Goal: Find specific page/section: Find specific page/section

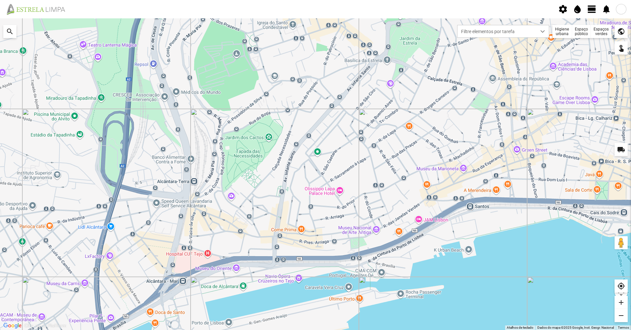
click at [174, 85] on div at bounding box center [315, 174] width 631 height 312
drag, startPoint x: 539, startPoint y: 132, endPoint x: 534, endPoint y: 149, distance: 17.8
click at [534, 149] on div at bounding box center [315, 174] width 631 height 312
click at [570, 30] on div "Higiene urbana" at bounding box center [562, 31] width 20 height 13
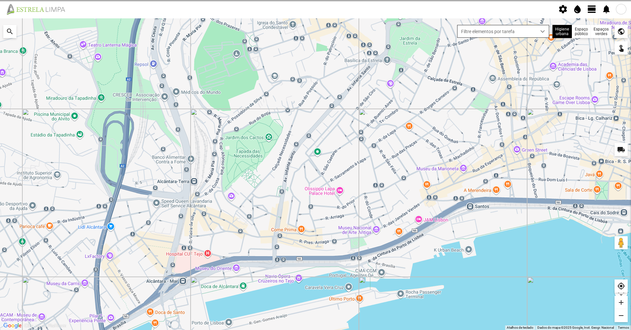
click at [526, 34] on span "Filtre elementos por tarefa" at bounding box center [496, 31] width 79 height 12
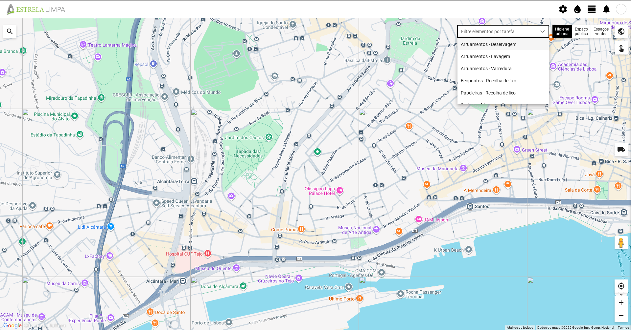
click at [513, 43] on li "Arruamentos - Deservagem" at bounding box center [502, 44] width 91 height 12
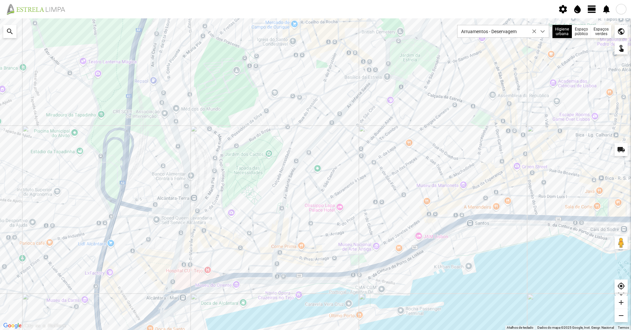
drag, startPoint x: 440, startPoint y: 87, endPoint x: 431, endPoint y: 103, distance: 18.4
click at [431, 103] on div at bounding box center [315, 174] width 631 height 312
click at [361, 140] on div at bounding box center [315, 174] width 631 height 312
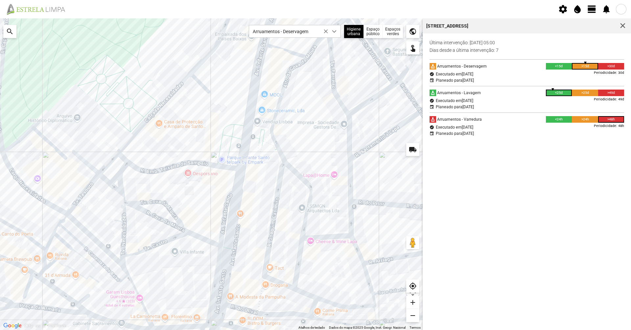
click at [197, 163] on div at bounding box center [211, 174] width 422 height 312
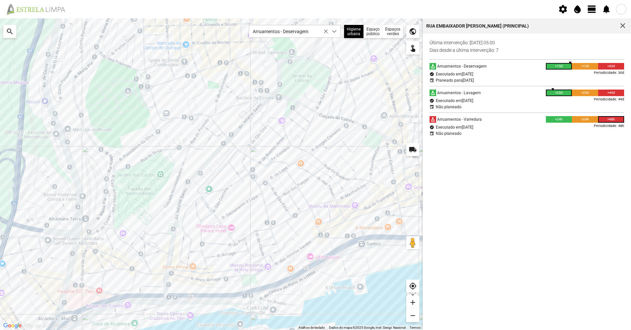
drag, startPoint x: 279, startPoint y: 168, endPoint x: 247, endPoint y: 187, distance: 37.9
click at [247, 187] on div at bounding box center [211, 174] width 422 height 312
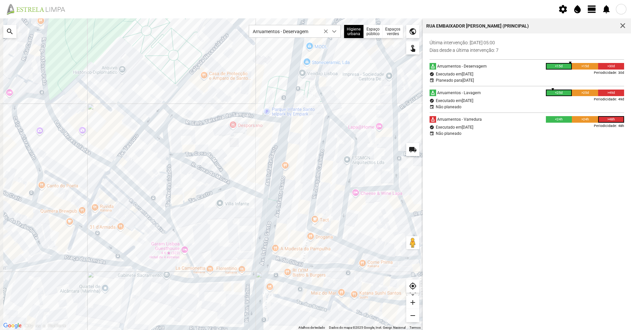
drag, startPoint x: 56, startPoint y: 281, endPoint x: 153, endPoint y: 250, distance: 101.6
click at [153, 250] on div at bounding box center [211, 174] width 422 height 312
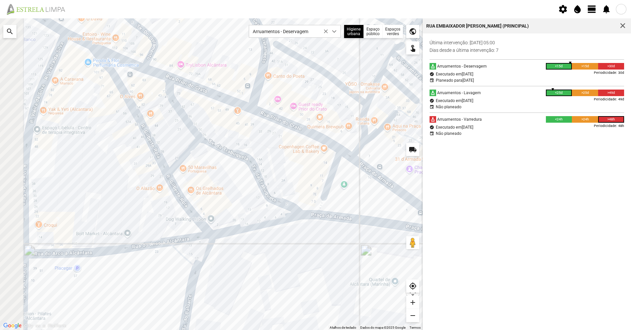
drag, startPoint x: 74, startPoint y: 263, endPoint x: 172, endPoint y: 270, distance: 98.4
click at [171, 270] on div at bounding box center [211, 174] width 422 height 312
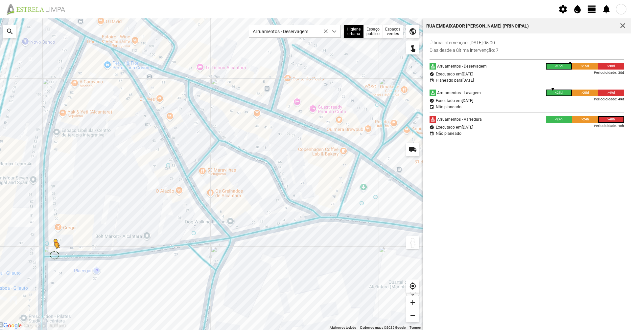
drag, startPoint x: 413, startPoint y: 243, endPoint x: 51, endPoint y: 255, distance: 362.4
click at [51, 255] on div "Para ativar a funcionalidade de arrastar com o teclado, prima Alt + Enter. Quan…" at bounding box center [211, 174] width 422 height 312
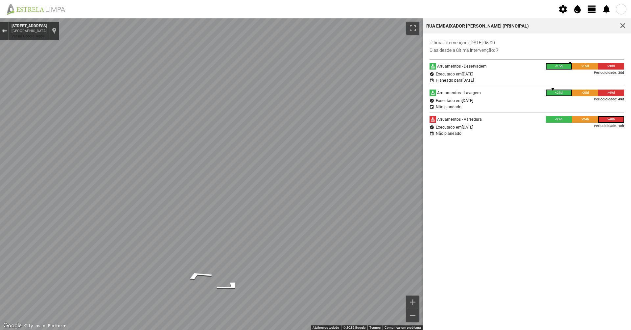
click at [5, 29] on div "Sair do Street View" at bounding box center [4, 31] width 5 height 4
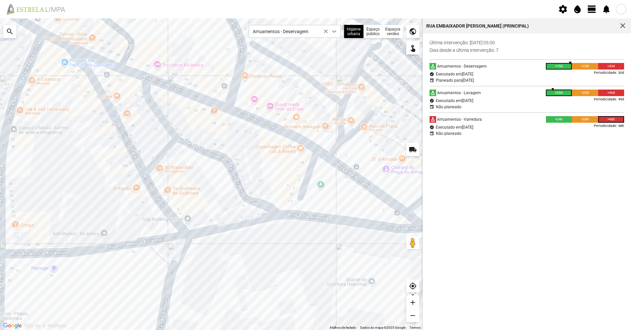
drag, startPoint x: 247, startPoint y: 216, endPoint x: 204, endPoint y: 214, distance: 43.1
click at [199, 214] on div "A carregar..." at bounding box center [211, 174] width 422 height 312
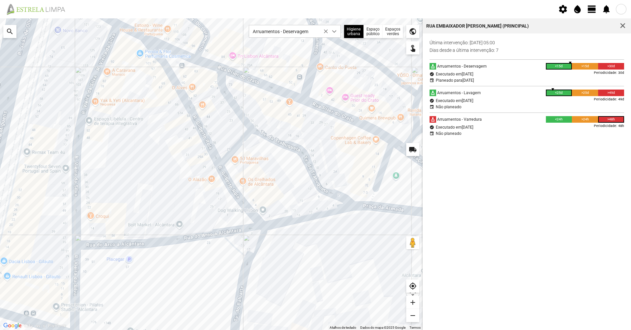
drag, startPoint x: 184, startPoint y: 211, endPoint x: 223, endPoint y: 208, distance: 38.8
click at [223, 208] on div "A carregar..." at bounding box center [211, 174] width 422 height 312
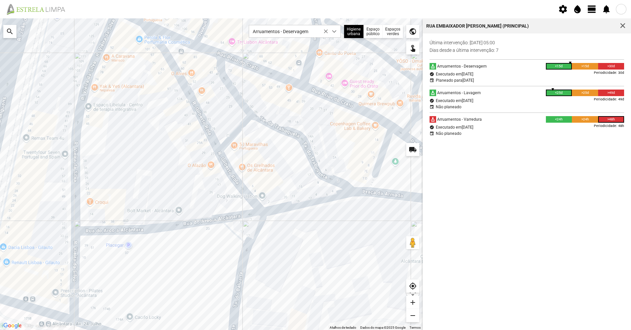
drag, startPoint x: 140, startPoint y: 258, endPoint x: 130, endPoint y: 229, distance: 30.6
click at [130, 229] on div "A carregar..." at bounding box center [211, 174] width 422 height 312
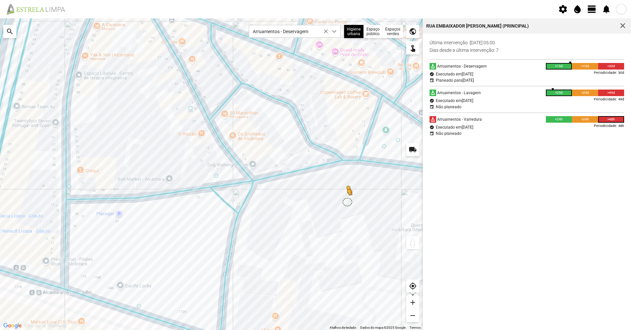
drag, startPoint x: 411, startPoint y: 244, endPoint x: 320, endPoint y: 185, distance: 109.0
click at [328, 190] on div "Para ativar a funcionalidade de arrastar com o teclado, prima Alt + Enter. Quan…" at bounding box center [211, 174] width 422 height 312
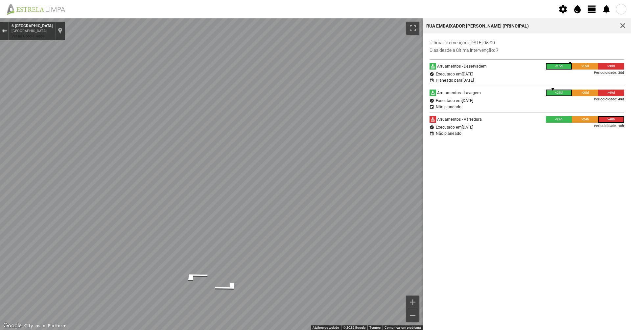
click at [1, 30] on button "Sair do Street View" at bounding box center [4, 31] width 9 height 9
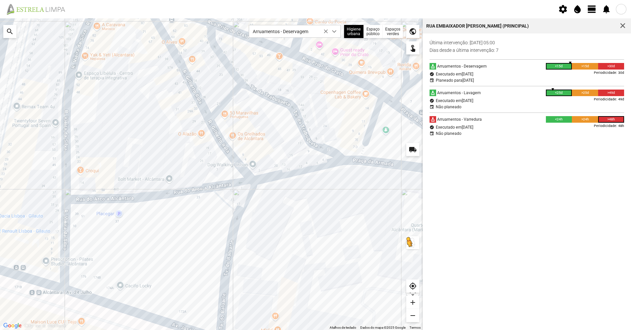
drag, startPoint x: 411, startPoint y: 242, endPoint x: 309, endPoint y: 177, distance: 121.1
click at [309, 177] on div "Para ativar a funcionalidade de arrastar com o teclado, prima Alt + Enter. Quan…" at bounding box center [211, 174] width 422 height 312
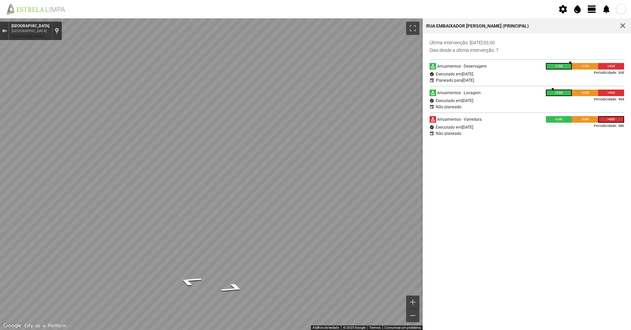
click at [1, 29] on button "Sair do Street View" at bounding box center [4, 31] width 9 height 9
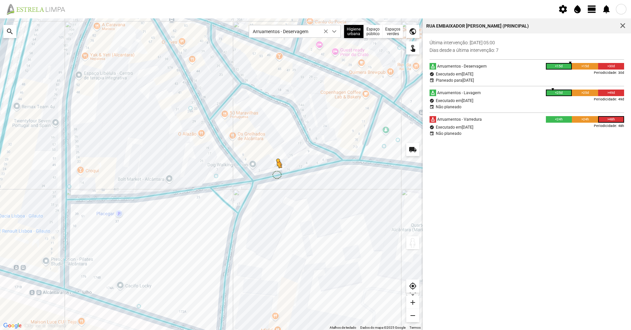
drag, startPoint x: 413, startPoint y: 244, endPoint x: 275, endPoint y: 173, distance: 155.3
click at [275, 173] on div "Para ativar a funcionalidade de arrastar com o teclado, prima Alt + Enter. Quan…" at bounding box center [211, 174] width 422 height 312
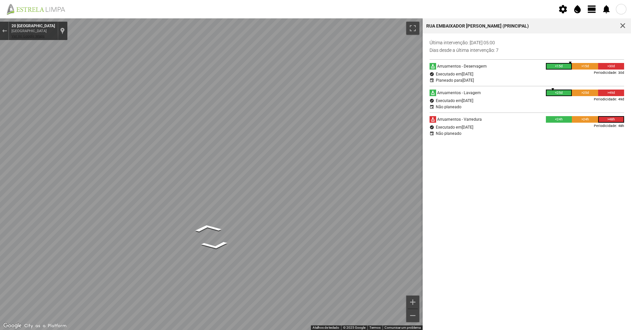
click at [32, 35] on link "Ver no Google Maps" at bounding box center [27, 36] width 33 height 4
click at [1, 30] on button "Sair do Street View" at bounding box center [4, 31] width 9 height 9
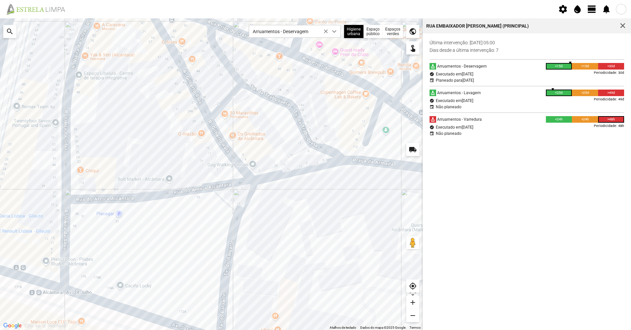
drag, startPoint x: 317, startPoint y: 218, endPoint x: 288, endPoint y: 233, distance: 32.2
click at [288, 233] on div "A carregar..." at bounding box center [211, 174] width 422 height 312
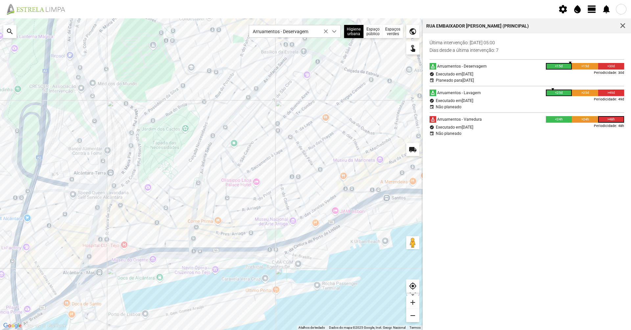
drag, startPoint x: 202, startPoint y: 114, endPoint x: 170, endPoint y: 130, distance: 35.5
click at [170, 130] on div "A carregar..." at bounding box center [211, 174] width 422 height 312
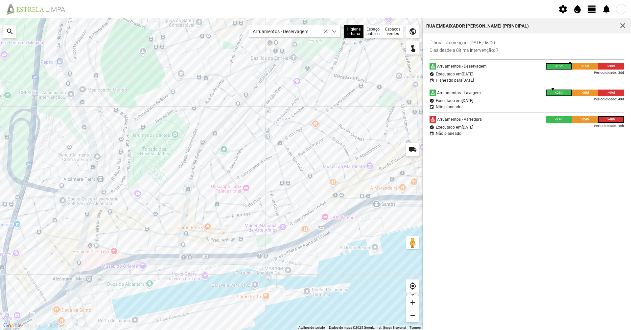
drag, startPoint x: 157, startPoint y: 236, endPoint x: 152, endPoint y: 239, distance: 5.7
click at [152, 239] on div "A carregar..." at bounding box center [211, 174] width 422 height 312
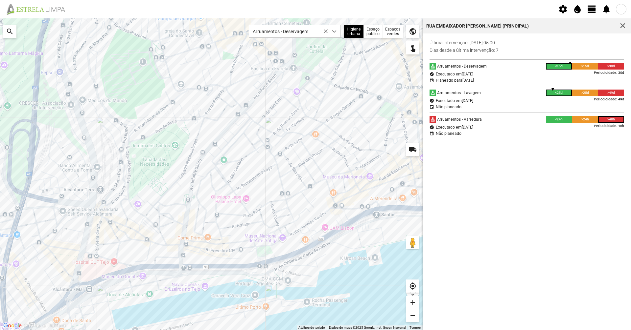
drag, startPoint x: 153, startPoint y: 204, endPoint x: 153, endPoint y: 215, distance: 10.5
click at [153, 215] on div "A carregar..." at bounding box center [211, 174] width 422 height 312
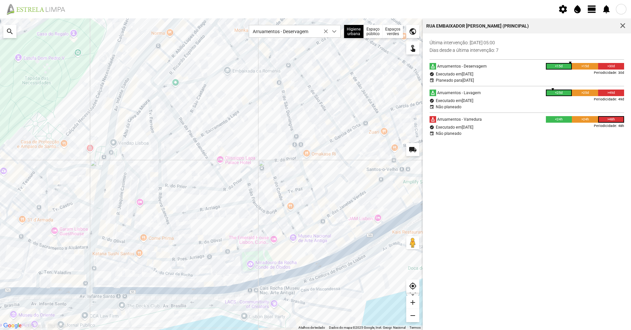
drag, startPoint x: 260, startPoint y: 269, endPoint x: 243, endPoint y: 253, distance: 23.7
click at [247, 255] on div "A carregar..." at bounding box center [211, 174] width 422 height 312
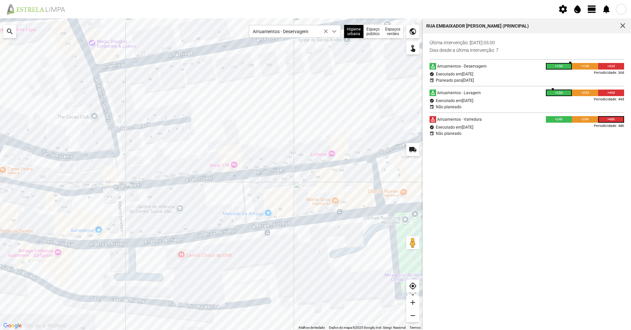
drag, startPoint x: 174, startPoint y: 270, endPoint x: 274, endPoint y: 253, distance: 101.6
click at [274, 253] on div "A carregar..." at bounding box center [211, 174] width 422 height 312
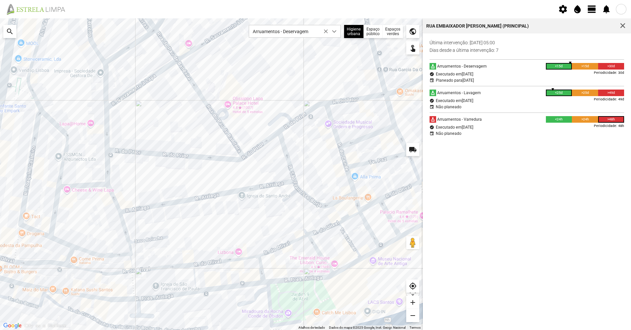
drag, startPoint x: 235, startPoint y: 182, endPoint x: 204, endPoint y: 244, distance: 70.1
click at [204, 244] on div "A carregar..." at bounding box center [211, 174] width 422 height 312
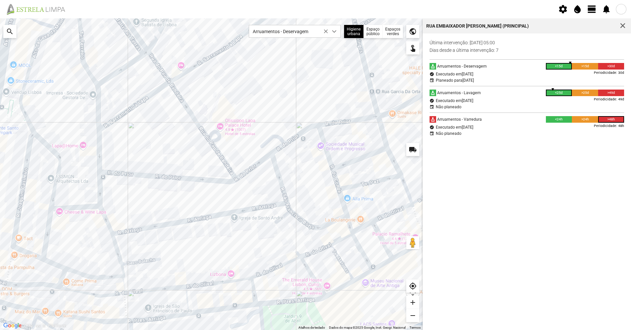
click at [206, 217] on div "A carregar..." at bounding box center [211, 174] width 422 height 312
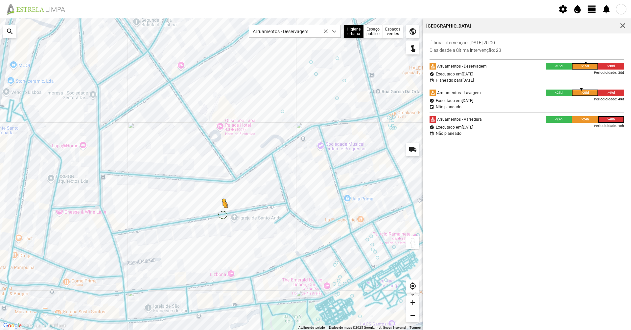
drag, startPoint x: 413, startPoint y: 246, endPoint x: 222, endPoint y: 215, distance: 193.2
click at [222, 215] on div "Para ativar a funcionalidade de arrastar com o teclado, prima Alt + Enter. Quan…" at bounding box center [211, 174] width 422 height 312
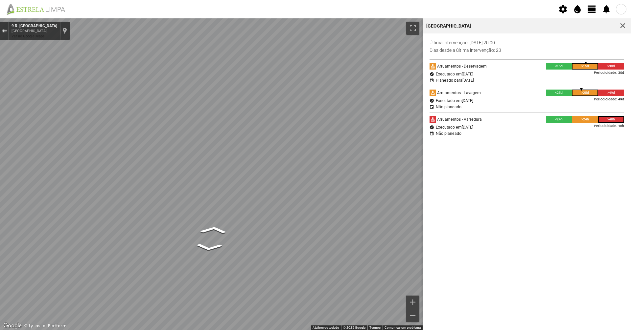
click at [4, 30] on div "Sair do Street View" at bounding box center [4, 31] width 5 height 4
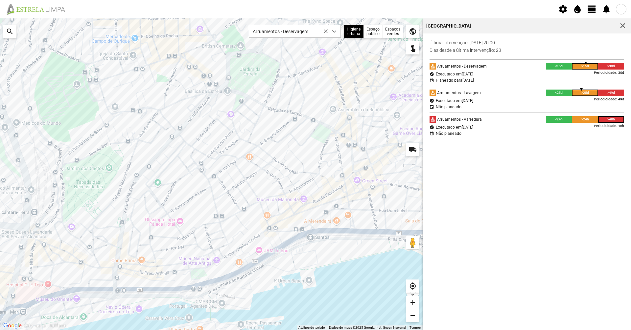
drag, startPoint x: 166, startPoint y: 72, endPoint x: 159, endPoint y: 196, distance: 124.4
click at [159, 196] on div "A carregar..." at bounding box center [211, 174] width 422 height 312
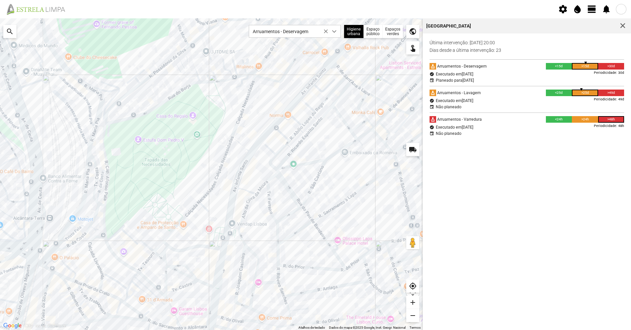
drag, startPoint x: 80, startPoint y: 197, endPoint x: 130, endPoint y: 190, distance: 50.7
click at [130, 190] on div "A carregar..." at bounding box center [211, 174] width 422 height 312
click at [95, 211] on div "A carregar..." at bounding box center [211, 174] width 422 height 312
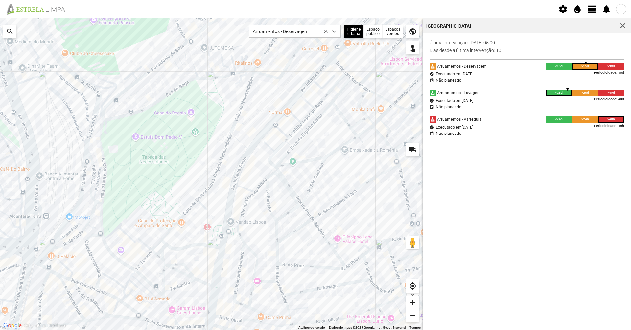
click at [118, 190] on div "A carregar..." at bounding box center [211, 174] width 422 height 312
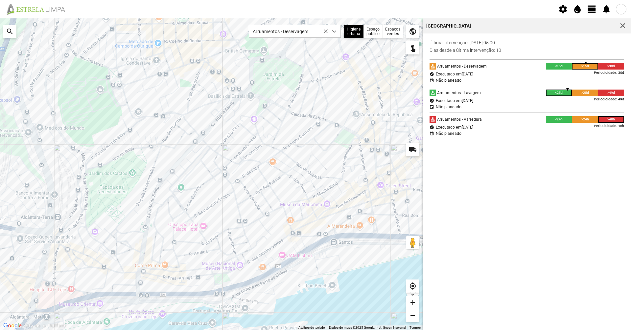
drag, startPoint x: 139, startPoint y: 160, endPoint x: 116, endPoint y: 173, distance: 26.5
click at [116, 173] on div "A carregar..." at bounding box center [211, 174] width 422 height 312
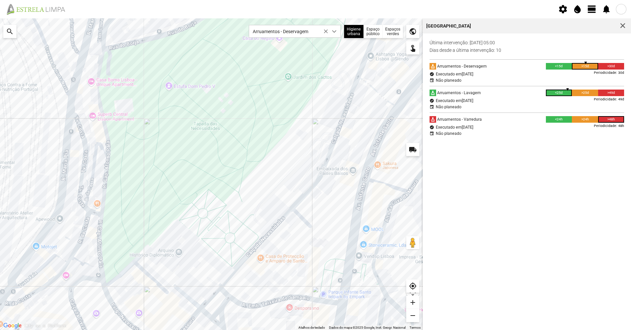
drag, startPoint x: 106, startPoint y: 170, endPoint x: 101, endPoint y: 183, distance: 13.5
click at [101, 183] on div "A carregar..." at bounding box center [211, 174] width 422 height 312
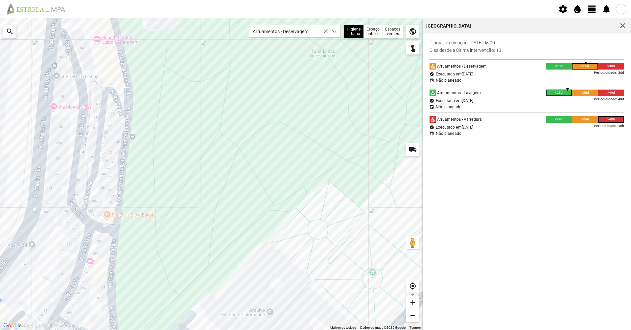
drag, startPoint x: 64, startPoint y: 239, endPoint x: 73, endPoint y: 226, distance: 15.7
click at [73, 226] on div "A carregar..." at bounding box center [211, 174] width 422 height 312
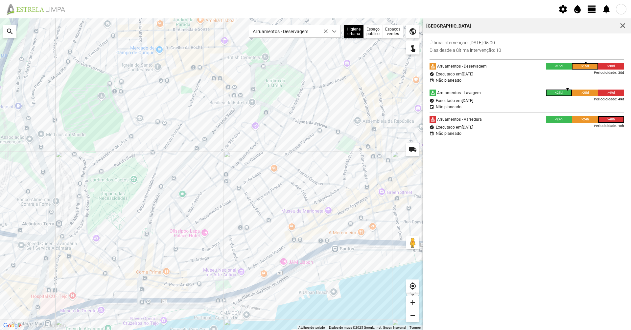
drag, startPoint x: 123, startPoint y: 89, endPoint x: 133, endPoint y: 83, distance: 11.6
click at [133, 83] on div "A carregar..." at bounding box center [211, 174] width 422 height 312
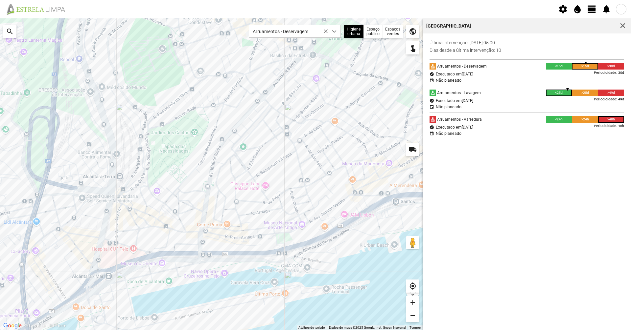
drag, startPoint x: 109, startPoint y: 289, endPoint x: 170, endPoint y: 240, distance: 77.6
click at [170, 240] on div "A carregar..." at bounding box center [211, 174] width 422 height 312
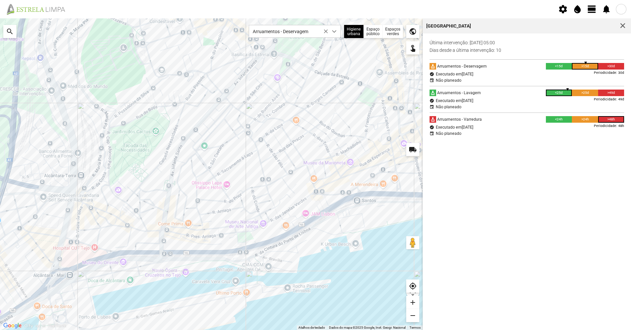
drag, startPoint x: 163, startPoint y: 235, endPoint x: 122, endPoint y: 234, distance: 40.7
click at [122, 234] on div "A carregar..." at bounding box center [211, 174] width 422 height 312
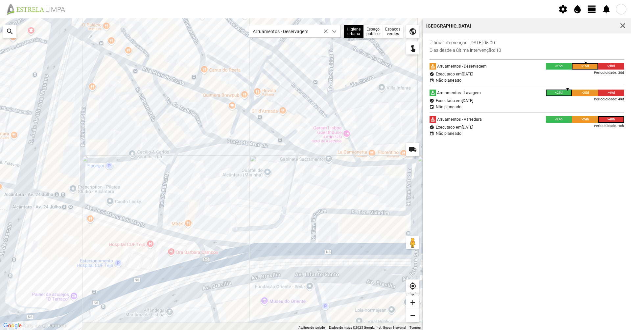
drag, startPoint x: 196, startPoint y: 207, endPoint x: 234, endPoint y: 206, distance: 37.4
click at [231, 204] on div "A carregar..." at bounding box center [211, 174] width 422 height 312
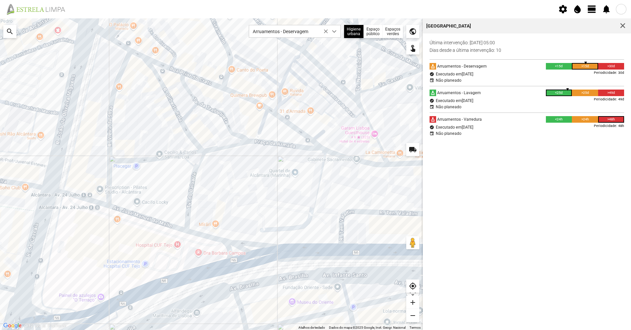
drag, startPoint x: 190, startPoint y: 259, endPoint x: 206, endPoint y: 257, distance: 16.6
click at [206, 257] on div "A carregar..." at bounding box center [211, 174] width 422 height 312
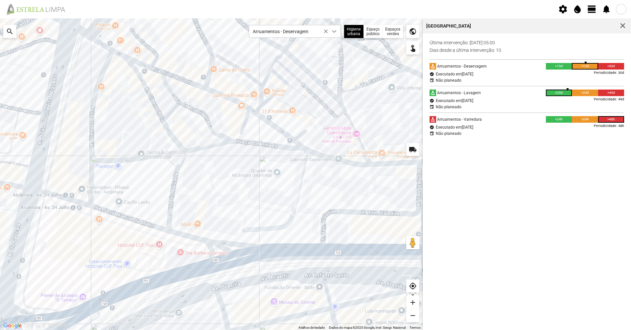
drag, startPoint x: 273, startPoint y: 251, endPoint x: 256, endPoint y: 251, distance: 16.4
click at [257, 251] on div "A carregar..." at bounding box center [211, 174] width 422 height 312
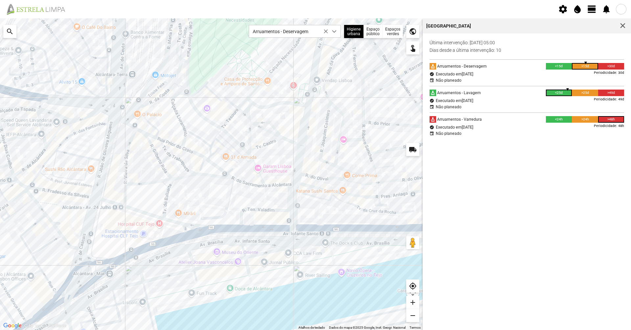
drag, startPoint x: 291, startPoint y: 267, endPoint x: 247, endPoint y: 245, distance: 49.1
click at [247, 245] on div "A carregar..." at bounding box center [211, 174] width 422 height 312
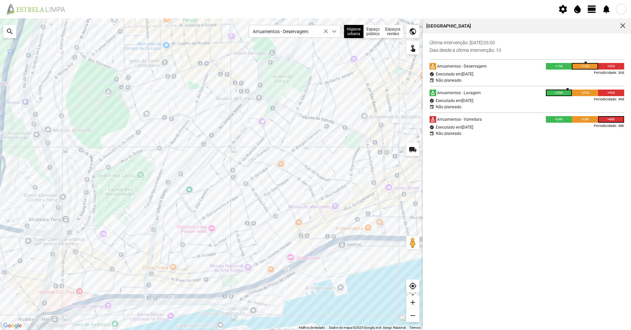
drag, startPoint x: 206, startPoint y: 223, endPoint x: 126, endPoint y: 282, distance: 100.0
click at [126, 282] on div "A carregar..." at bounding box center [211, 174] width 422 height 312
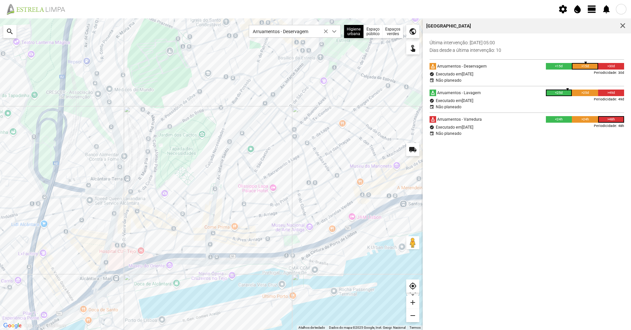
drag, startPoint x: 186, startPoint y: 272, endPoint x: 253, endPoint y: 228, distance: 80.2
click at [253, 228] on div "A carregar..." at bounding box center [211, 174] width 422 height 312
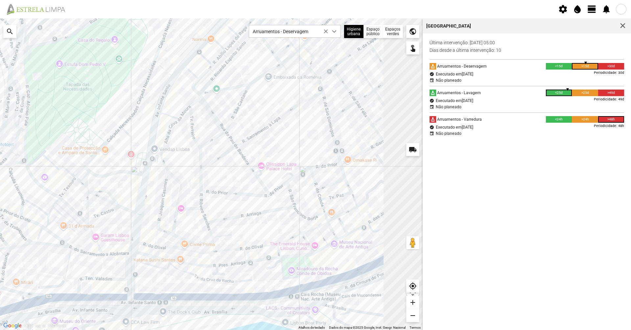
drag, startPoint x: 327, startPoint y: 105, endPoint x: 140, endPoint y: 234, distance: 227.5
click at [140, 234] on div "A carregar..." at bounding box center [211, 174] width 422 height 312
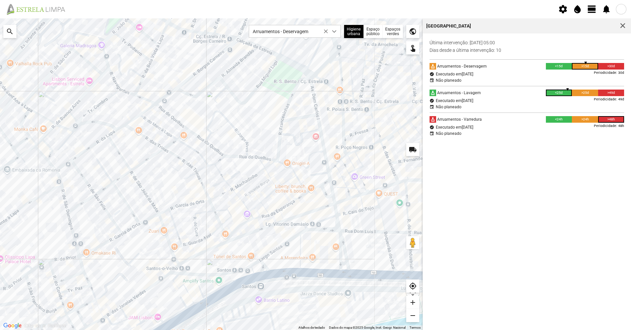
drag, startPoint x: 298, startPoint y: 211, endPoint x: 136, endPoint y: 237, distance: 163.4
click at [136, 237] on div "A carregar..." at bounding box center [211, 174] width 422 height 312
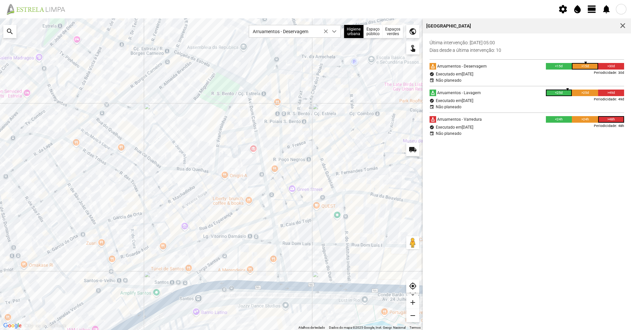
drag, startPoint x: 193, startPoint y: 197, endPoint x: 184, endPoint y: 186, distance: 15.0
click at [184, 186] on div "A carregar..." at bounding box center [211, 174] width 422 height 312
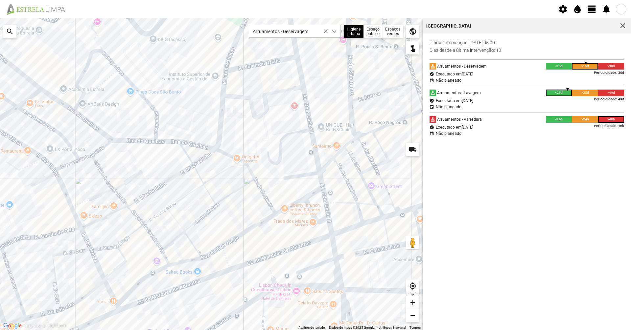
drag, startPoint x: 198, startPoint y: 151, endPoint x: 168, endPoint y: 172, distance: 36.9
click at [168, 172] on div "A carregar..." at bounding box center [211, 174] width 422 height 312
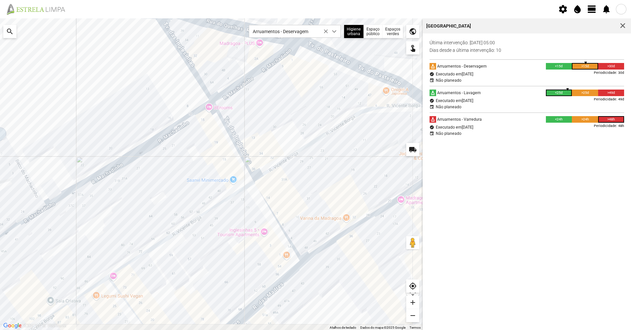
drag, startPoint x: 207, startPoint y: 177, endPoint x: 191, endPoint y: 146, distance: 34.5
click at [191, 146] on div "A carregar..." at bounding box center [211, 174] width 422 height 312
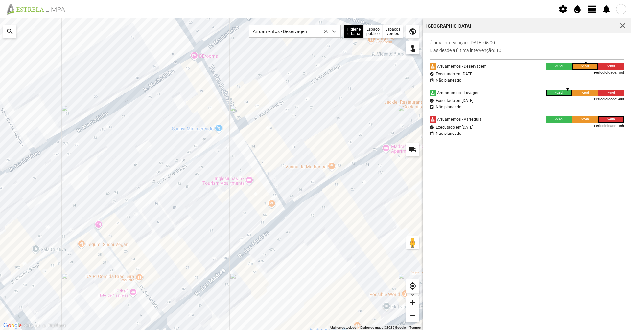
drag, startPoint x: 219, startPoint y: 206, endPoint x: 202, endPoint y: 171, distance: 39.1
click at [202, 171] on div "A carregar..." at bounding box center [211, 174] width 422 height 312
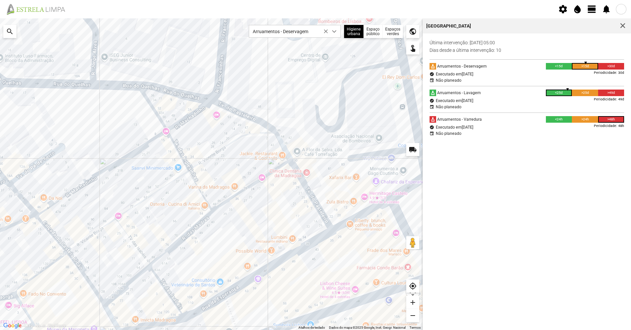
drag, startPoint x: 307, startPoint y: 199, endPoint x: 263, endPoint y: 213, distance: 46.4
click at [267, 215] on div "A carregar..." at bounding box center [211, 174] width 422 height 312
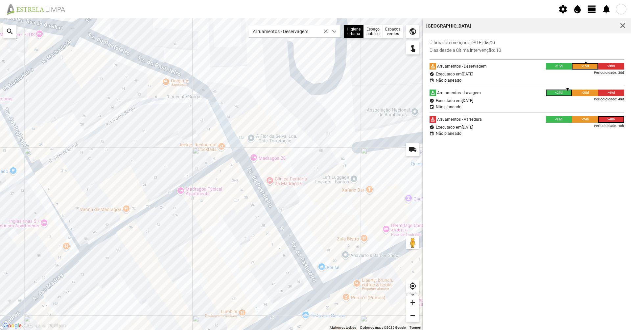
drag, startPoint x: 251, startPoint y: 142, endPoint x: 276, endPoint y: 192, distance: 56.1
click at [276, 192] on div "A carregar..." at bounding box center [211, 174] width 422 height 312
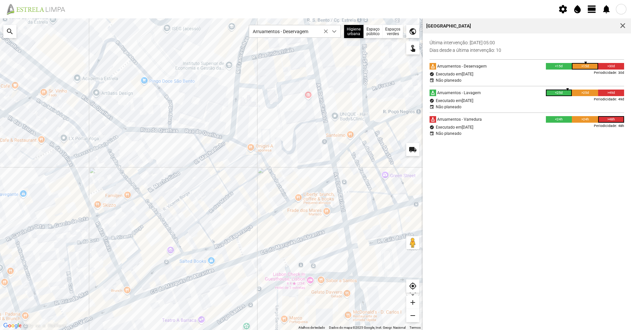
drag, startPoint x: 259, startPoint y: 132, endPoint x: 266, endPoint y: 134, distance: 7.1
click at [266, 134] on div "A carregar..." at bounding box center [211, 174] width 422 height 312
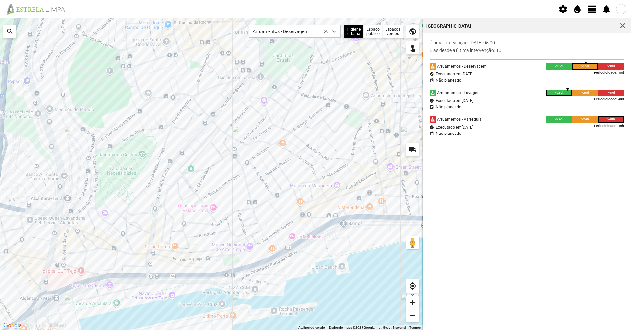
drag, startPoint x: 227, startPoint y: 141, endPoint x: 236, endPoint y: 208, distance: 68.2
click at [236, 208] on div "A carregar..." at bounding box center [211, 174] width 422 height 312
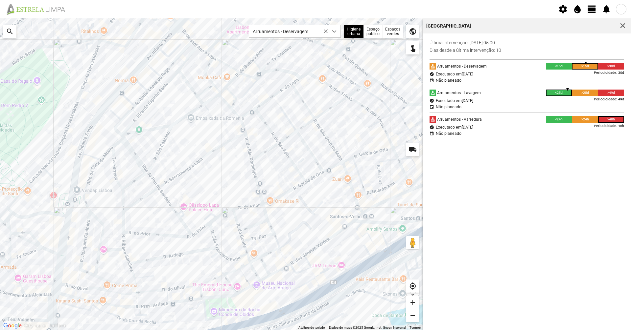
drag, startPoint x: 210, startPoint y: 195, endPoint x: 265, endPoint y: -9, distance: 211.2
click at [265, 0] on html "settings water_drop view_day notifications Para navegar no mapa com gestos de t…" at bounding box center [315, 165] width 631 height 330
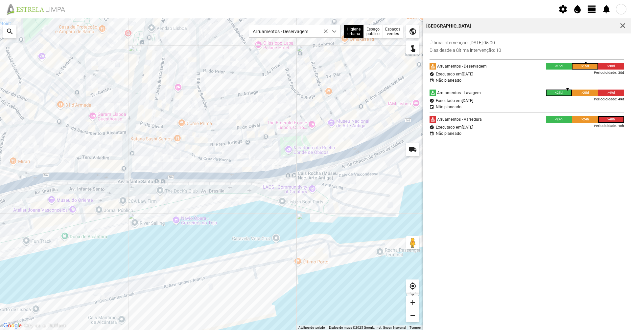
drag, startPoint x: 235, startPoint y: 107, endPoint x: 241, endPoint y: 250, distance: 143.3
click at [239, 257] on div "A carregar..." at bounding box center [211, 174] width 422 height 312
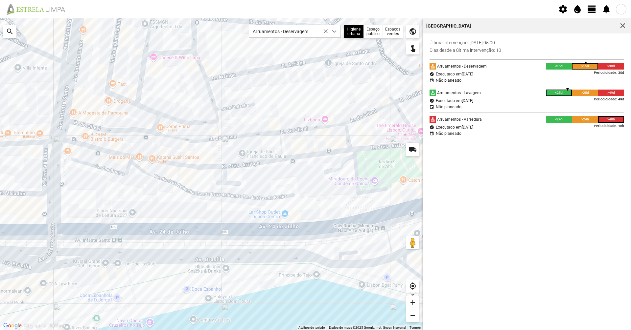
drag, startPoint x: 146, startPoint y: 203, endPoint x: 154, endPoint y: 204, distance: 8.6
click at [166, 213] on div "A carregar..." at bounding box center [211, 174] width 422 height 312
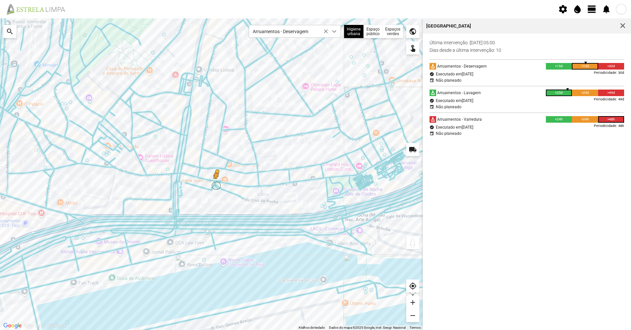
drag, startPoint x: 416, startPoint y: 243, endPoint x: 215, endPoint y: 186, distance: 208.9
click at [215, 186] on div "Para ativar a funcionalidade de arrastar com o teclado, prima Alt + Enter. Quan…" at bounding box center [211, 174] width 422 height 312
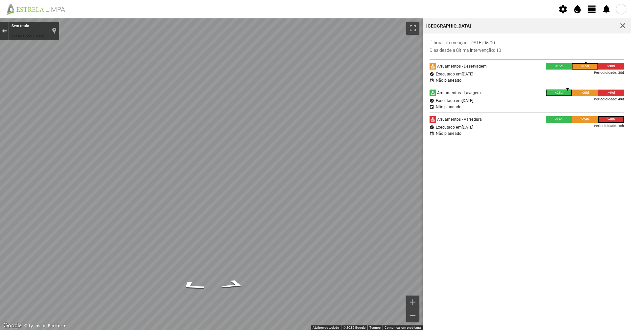
click at [0, 31] on button "Sair do Street View" at bounding box center [4, 31] width 9 height 9
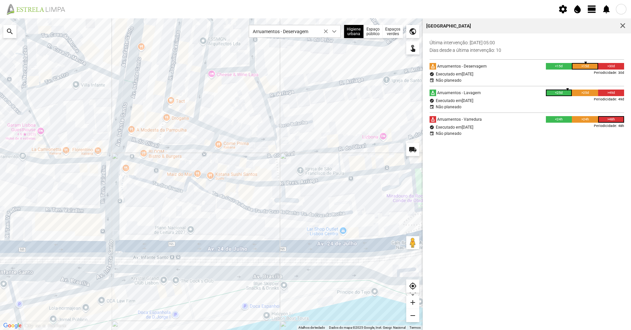
drag, startPoint x: 198, startPoint y: 204, endPoint x: 177, endPoint y: 209, distance: 22.0
click at [177, 209] on div "A carregar..." at bounding box center [211, 174] width 422 height 312
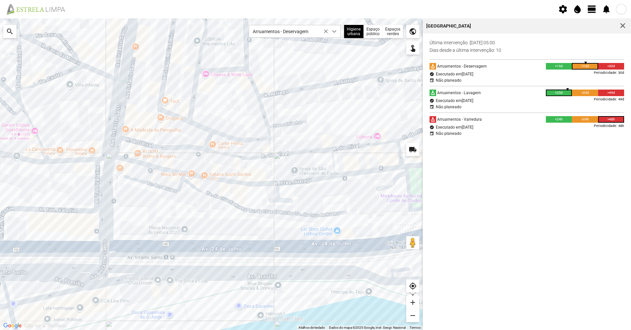
drag, startPoint x: 412, startPoint y: 240, endPoint x: 230, endPoint y: 201, distance: 186.5
click at [221, 199] on div "A carregar... Atalhos de teclado Dados do mapa Dados do mapa ©2025 Google, Inst…" at bounding box center [211, 174] width 422 height 312
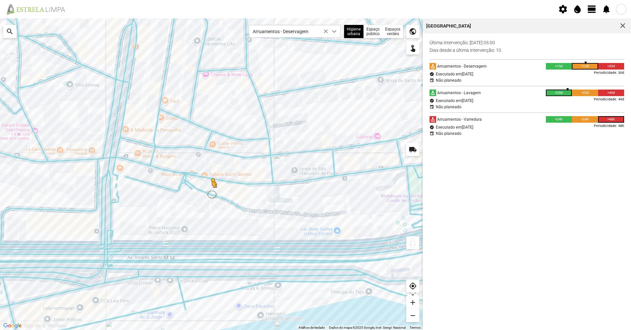
drag, startPoint x: 414, startPoint y: 245, endPoint x: 210, endPoint y: 196, distance: 210.4
click at [210, 196] on div "Para ativar a funcionalidade de arrastar com o teclado, prima Alt + Enter. Quan…" at bounding box center [211, 174] width 422 height 312
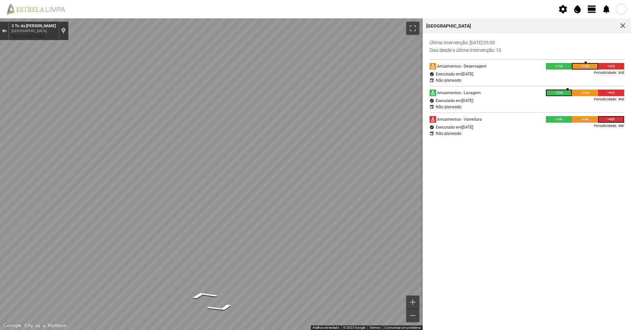
click at [4, 28] on button "Sair do Street View" at bounding box center [4, 31] width 9 height 9
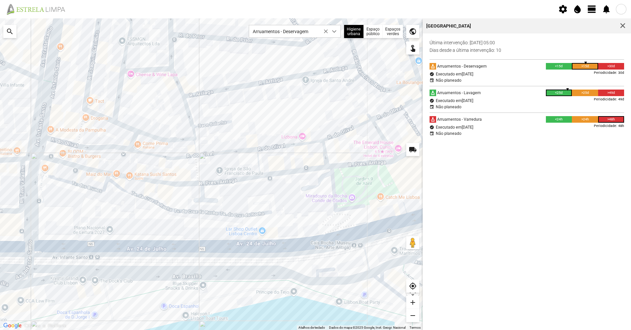
drag, startPoint x: 276, startPoint y: 203, endPoint x: 197, endPoint y: 203, distance: 79.2
click at [199, 203] on div "A carregar..." at bounding box center [211, 174] width 422 height 312
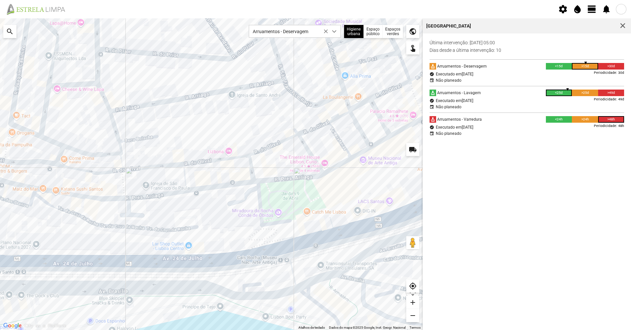
drag, startPoint x: 181, startPoint y: 219, endPoint x: 177, endPoint y: 219, distance: 4.3
click at [174, 219] on div "A carregar..." at bounding box center [211, 174] width 422 height 312
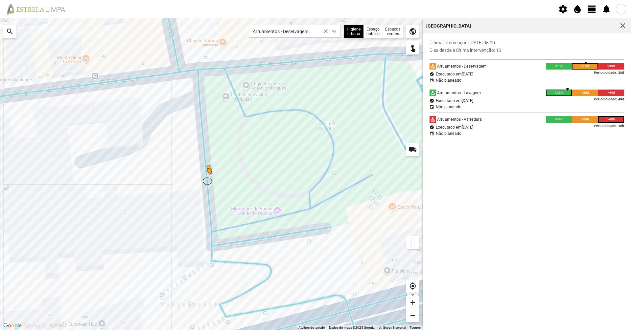
drag, startPoint x: 410, startPoint y: 244, endPoint x: 206, endPoint y: 181, distance: 213.4
click at [206, 181] on div "Para ativar a funcionalidade de arrastar com o teclado, prima Alt + Enter. Quan…" at bounding box center [211, 174] width 422 height 312
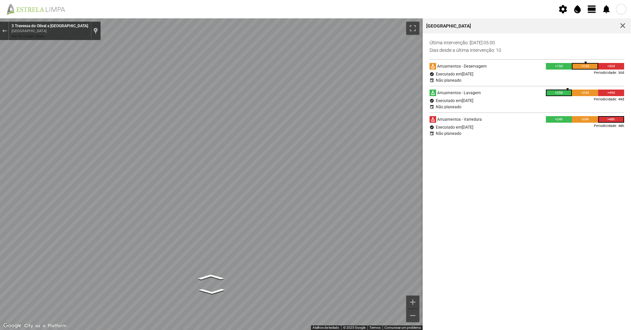
click at [172, 157] on div "Mapa" at bounding box center [211, 174] width 422 height 312
click at [40, 38] on link "Ver no Google Maps" at bounding box center [27, 36] width 33 height 4
click at [0, 32] on button "Sair do Street View" at bounding box center [4, 31] width 9 height 9
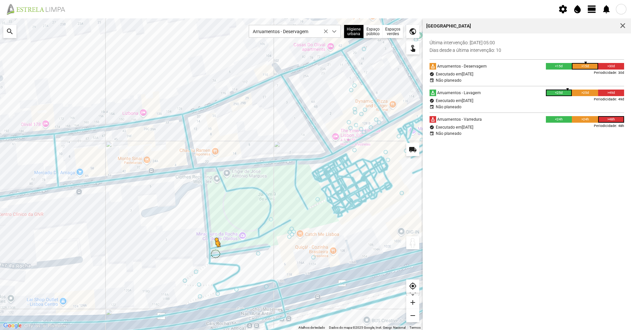
drag, startPoint x: 412, startPoint y: 242, endPoint x: 214, endPoint y: 254, distance: 198.1
click at [214, 254] on div "Para ativar a funcionalidade de arrastar com o teclado, prima Alt + Enter. Quan…" at bounding box center [211, 174] width 422 height 312
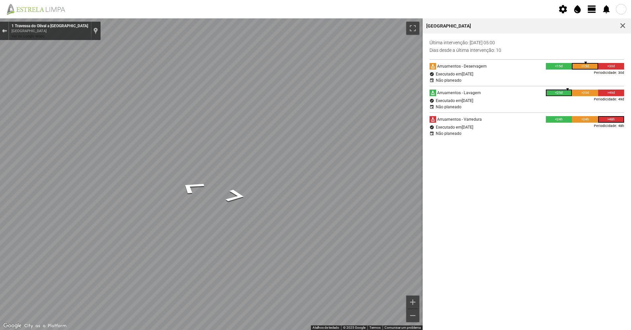
click at [3, 28] on button "Sair do Street View" at bounding box center [4, 31] width 9 height 9
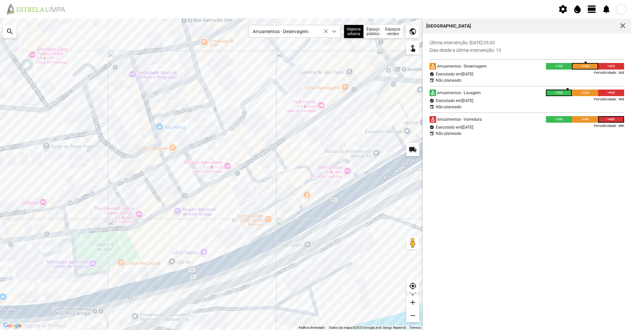
drag, startPoint x: 304, startPoint y: 202, endPoint x: 190, endPoint y: 237, distance: 120.0
click at [190, 239] on div "A carregar..." at bounding box center [211, 174] width 422 height 312
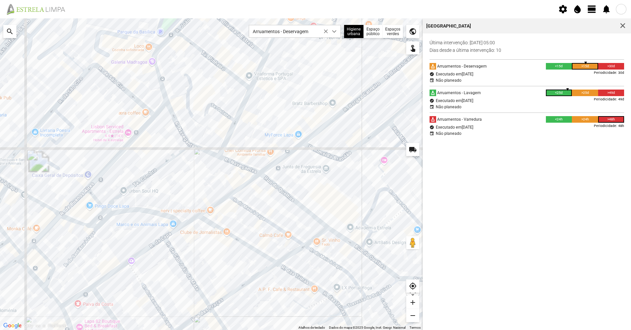
drag, startPoint x: 280, startPoint y: 67, endPoint x: 220, endPoint y: 176, distance: 124.5
click at [210, 192] on div "A carregar..." at bounding box center [211, 174] width 422 height 312
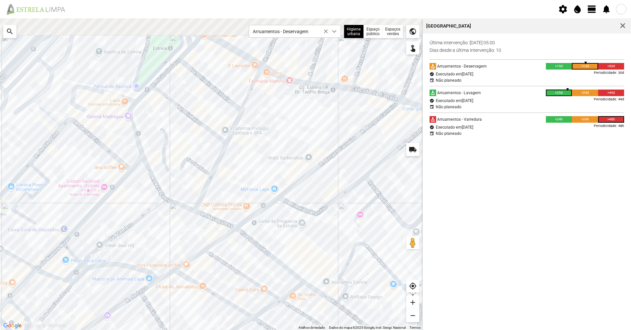
drag, startPoint x: 236, startPoint y: 169, endPoint x: 207, endPoint y: 210, distance: 50.4
click at [207, 210] on div "A carregar..." at bounding box center [211, 174] width 422 height 312
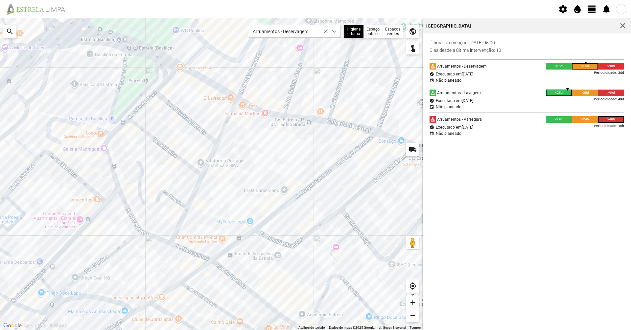
click at [199, 183] on div "A carregar..." at bounding box center [211, 174] width 422 height 312
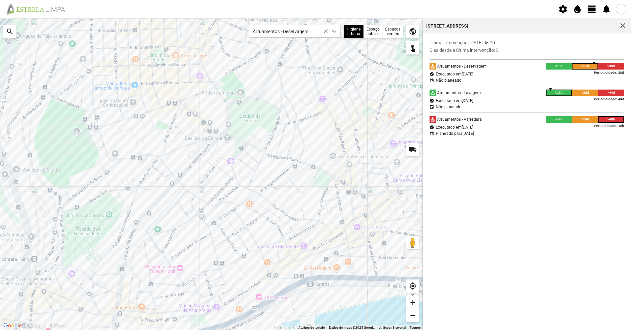
drag, startPoint x: 269, startPoint y: 177, endPoint x: 271, endPoint y: 149, distance: 27.7
click at [271, 149] on div "A carregar..." at bounding box center [211, 174] width 422 height 312
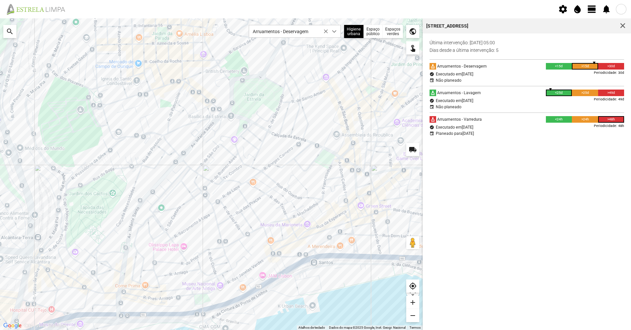
click at [179, 256] on div "A carregar..." at bounding box center [211, 174] width 422 height 312
click at [179, 254] on div "A carregar..." at bounding box center [211, 174] width 422 height 312
click at [185, 274] on div "A carregar..." at bounding box center [211, 174] width 422 height 312
click at [184, 273] on div "A carregar..." at bounding box center [211, 174] width 422 height 312
click at [187, 230] on div "A carregar..." at bounding box center [211, 174] width 422 height 312
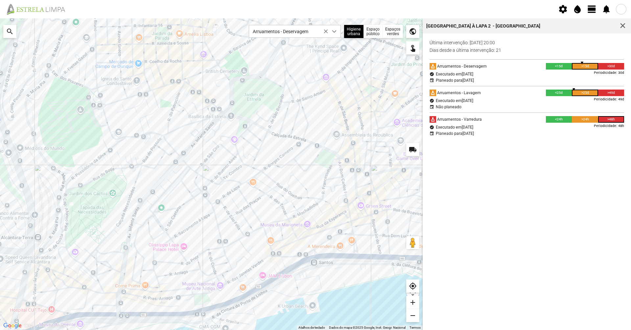
click at [175, 209] on div "A carregar..." at bounding box center [211, 174] width 422 height 312
click at [176, 214] on div "A carregar..." at bounding box center [211, 174] width 422 height 312
click at [135, 240] on div "A carregar..." at bounding box center [211, 174] width 422 height 312
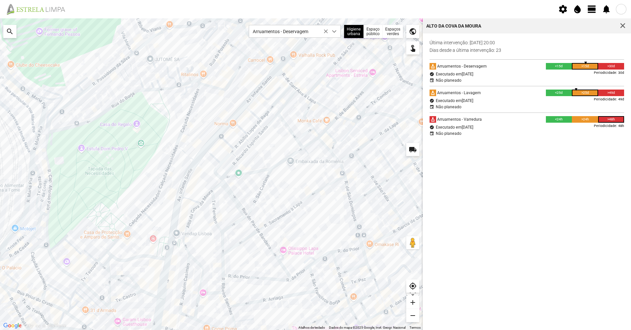
drag, startPoint x: 232, startPoint y: 222, endPoint x: 245, endPoint y: 218, distance: 13.5
click at [234, 221] on div "A carregar..." at bounding box center [211, 174] width 422 height 312
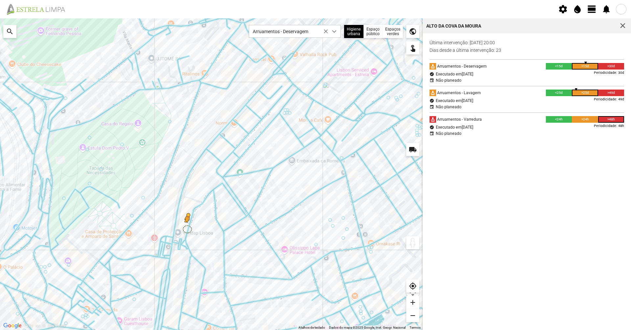
drag, startPoint x: 417, startPoint y: 240, endPoint x: 186, endPoint y: 229, distance: 231.5
click at [186, 229] on div "Para ativar a funcionalidade de arrastar com o teclado, prima Alt + Enter. Quan…" at bounding box center [211, 174] width 422 height 312
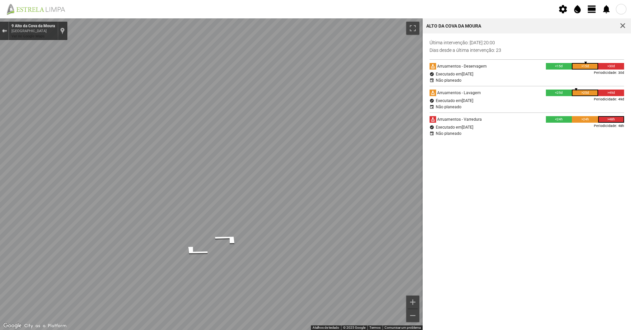
click at [3, 32] on div "Sair do Street View" at bounding box center [4, 31] width 5 height 4
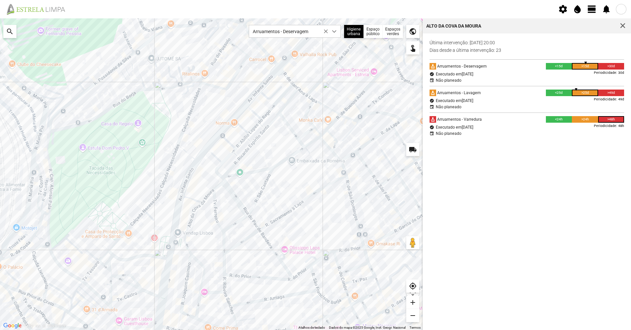
click at [203, 268] on div "A carregar..." at bounding box center [211, 174] width 422 height 312
click at [256, 141] on div "A carregar..." at bounding box center [211, 174] width 422 height 312
click at [256, 137] on div "A carregar..." at bounding box center [211, 174] width 422 height 312
click at [257, 137] on div "A carregar..." at bounding box center [211, 174] width 422 height 312
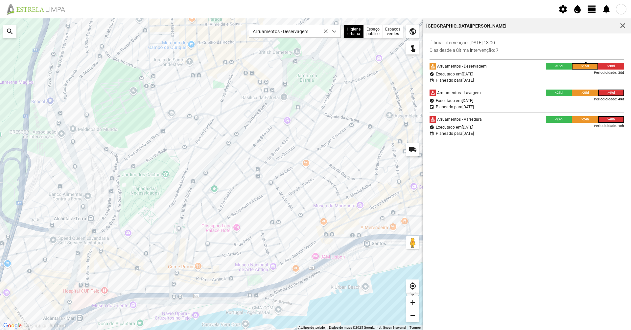
drag, startPoint x: 275, startPoint y: 160, endPoint x: 225, endPoint y: 195, distance: 61.0
click at [229, 196] on div "A carregar..." at bounding box center [211, 174] width 422 height 312
